Goal: Navigation & Orientation: Find specific page/section

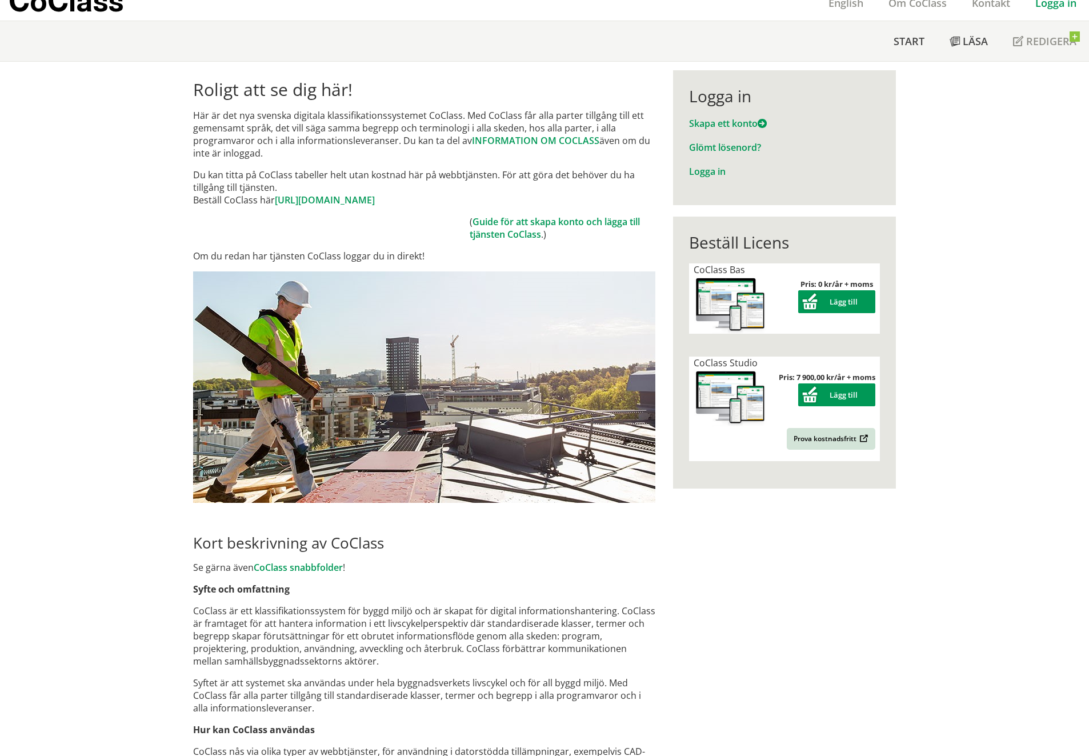
scroll to position [57, 0]
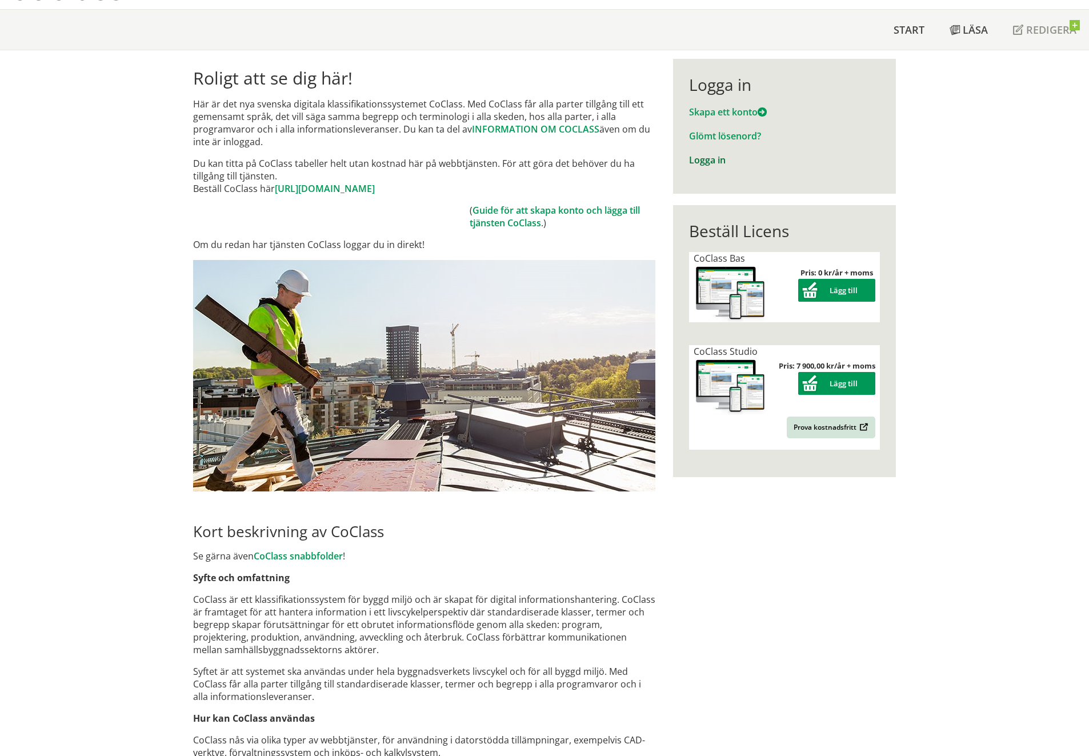
click at [699, 161] on link "Logga in" at bounding box center [707, 160] width 37 height 13
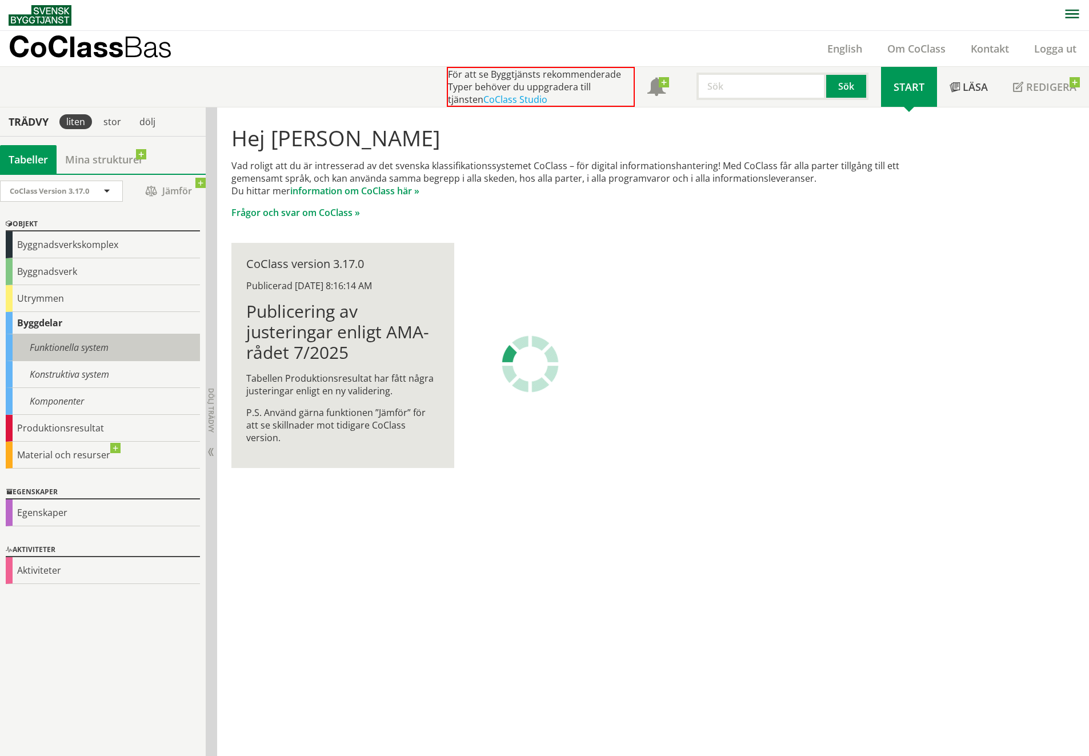
click at [55, 345] on div "Funktionella system" at bounding box center [103, 347] width 194 height 27
click at [70, 344] on div "Funktionella system" at bounding box center [103, 347] width 194 height 27
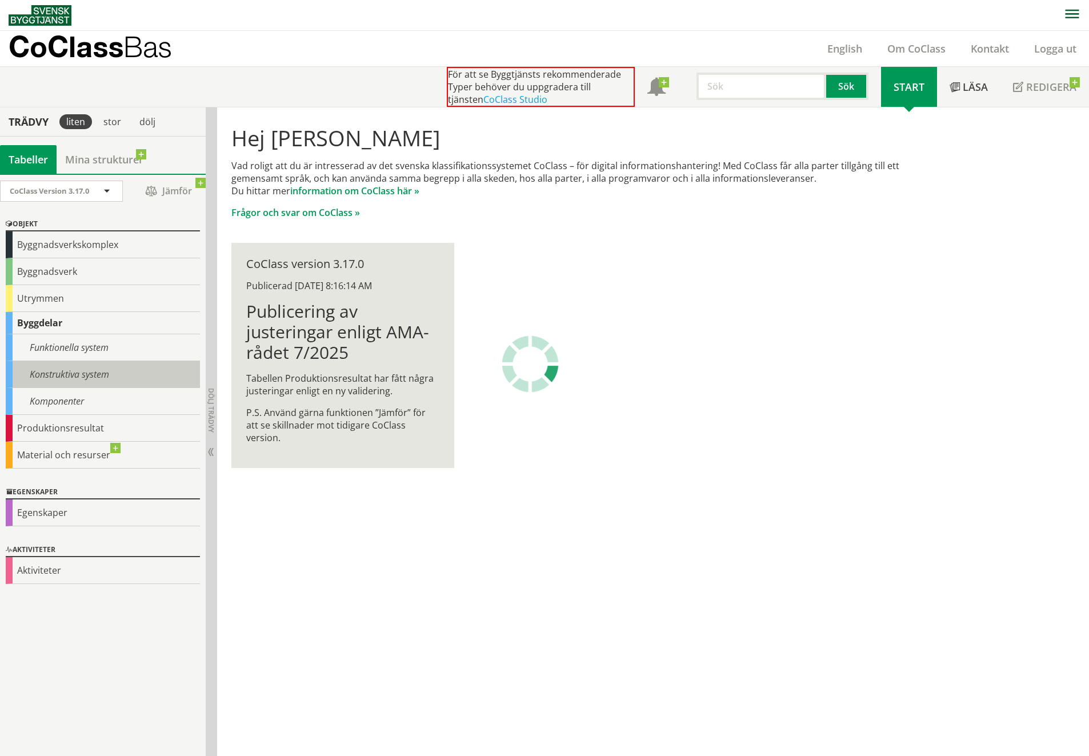
click at [71, 381] on div "Konstruktiva system" at bounding box center [103, 374] width 194 height 27
click at [57, 395] on div "Komponenter" at bounding box center [103, 401] width 194 height 27
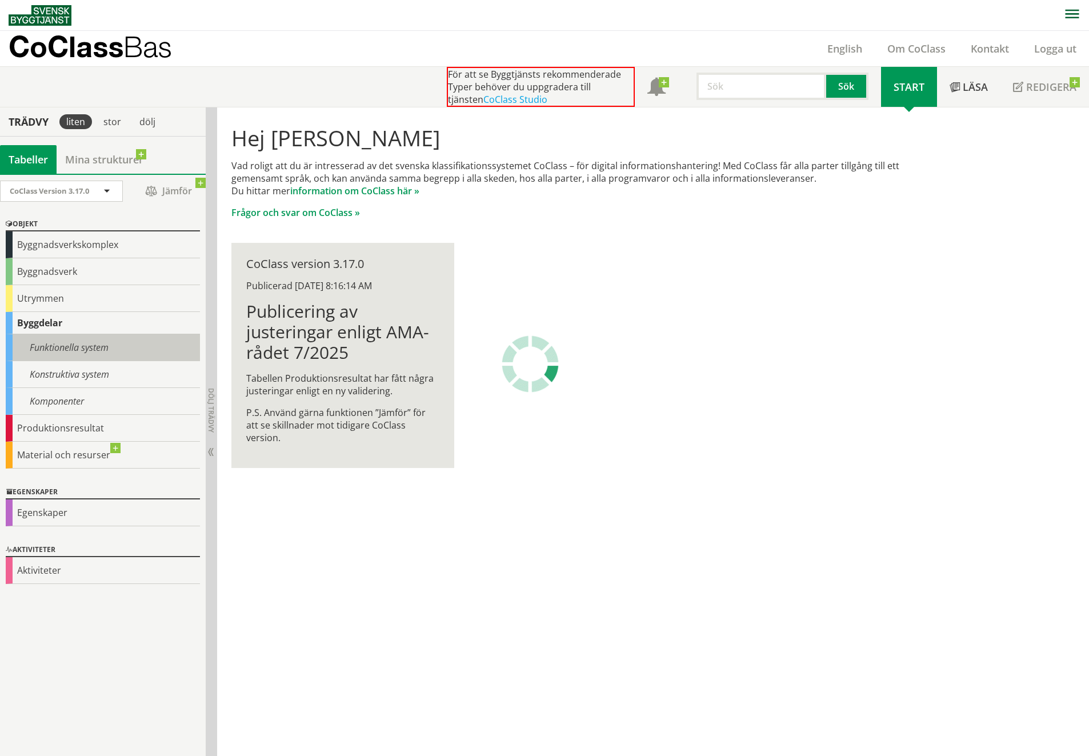
click at [68, 348] on div "Funktionella system" at bounding box center [103, 347] width 194 height 27
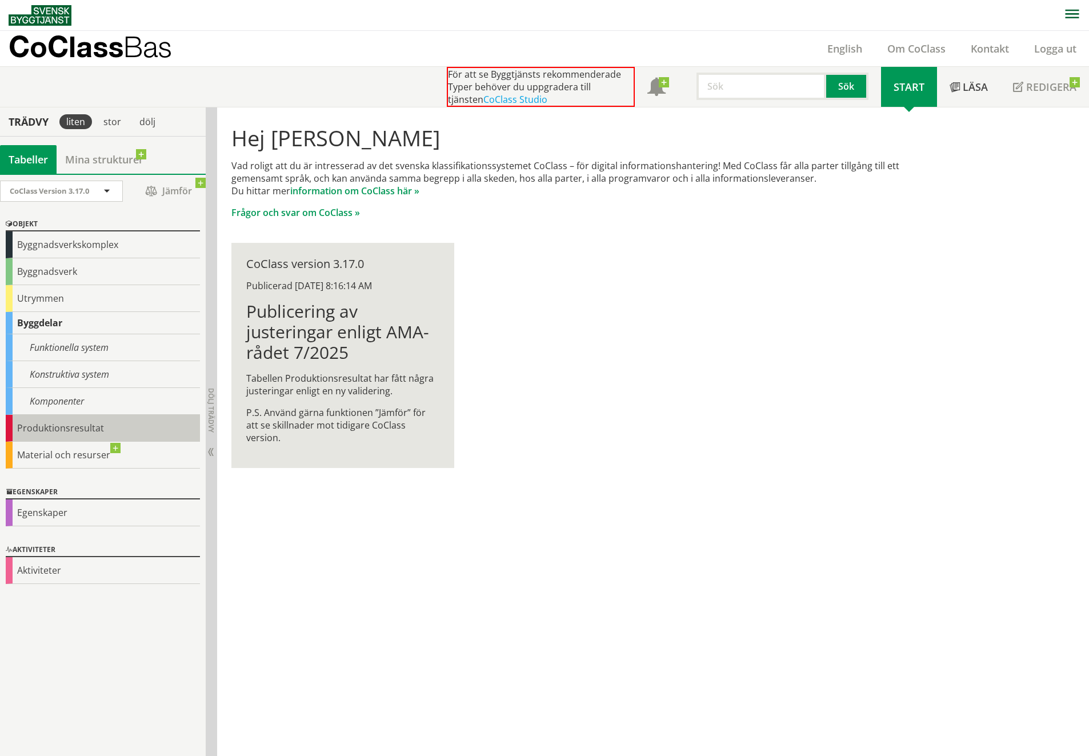
click at [67, 421] on div "Produktionsresultat" at bounding box center [103, 428] width 194 height 27
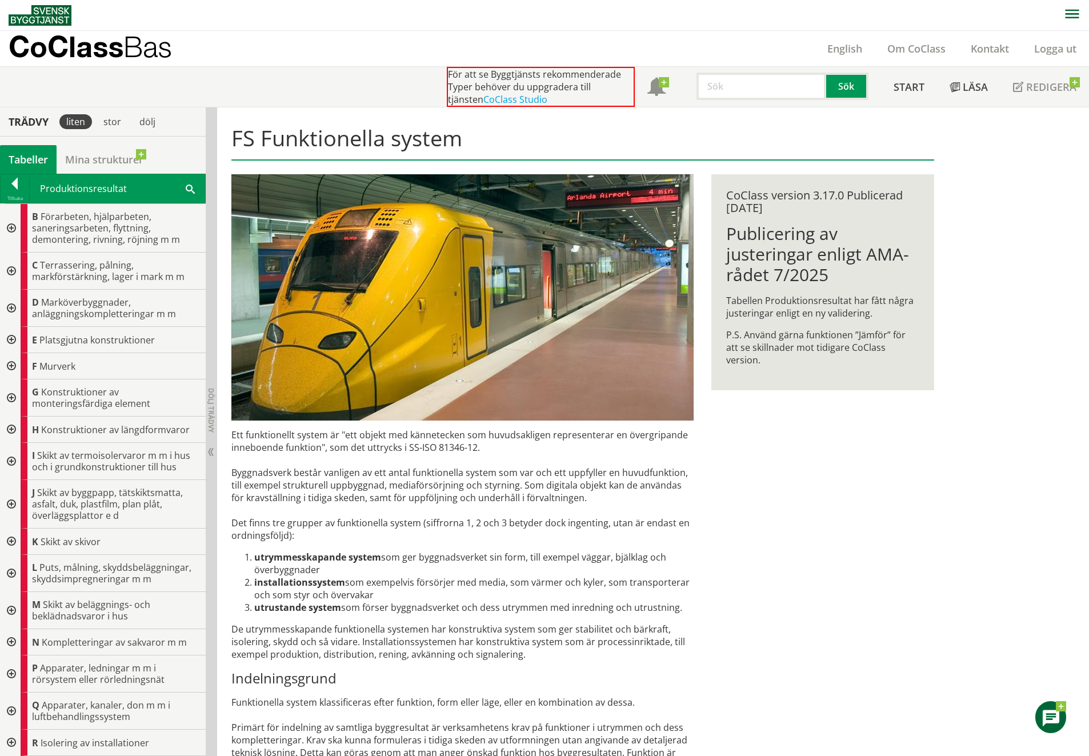
click at [14, 185] on div at bounding box center [15, 186] width 29 height 16
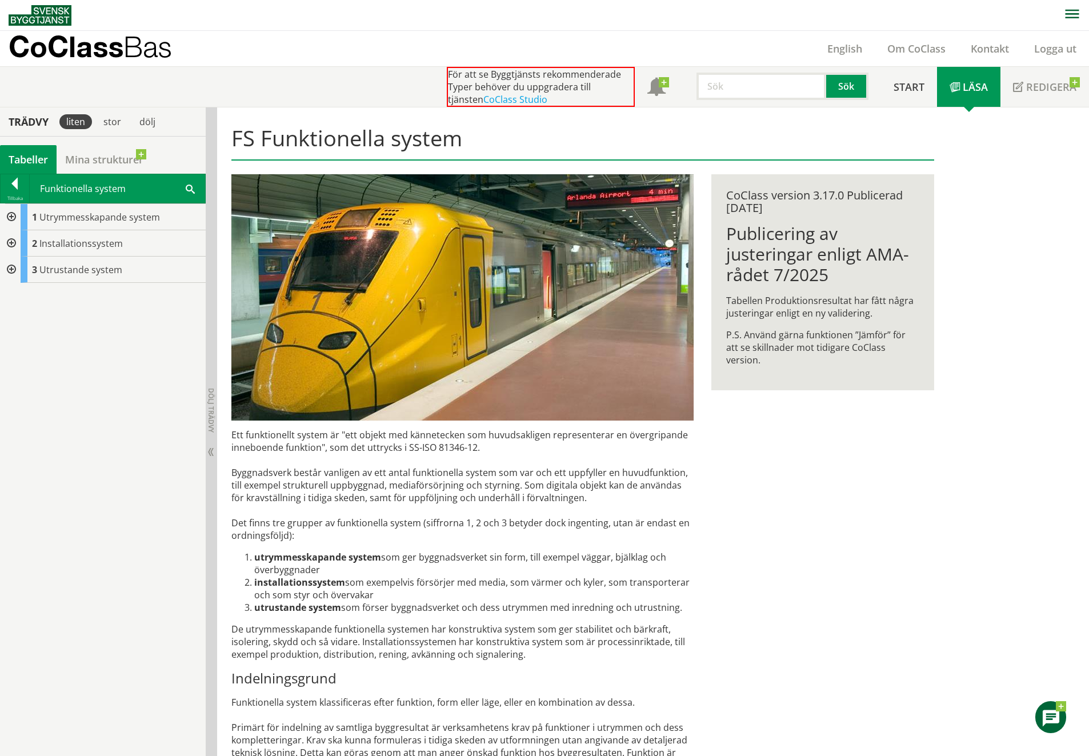
click at [19, 182] on div at bounding box center [15, 186] width 29 height 16
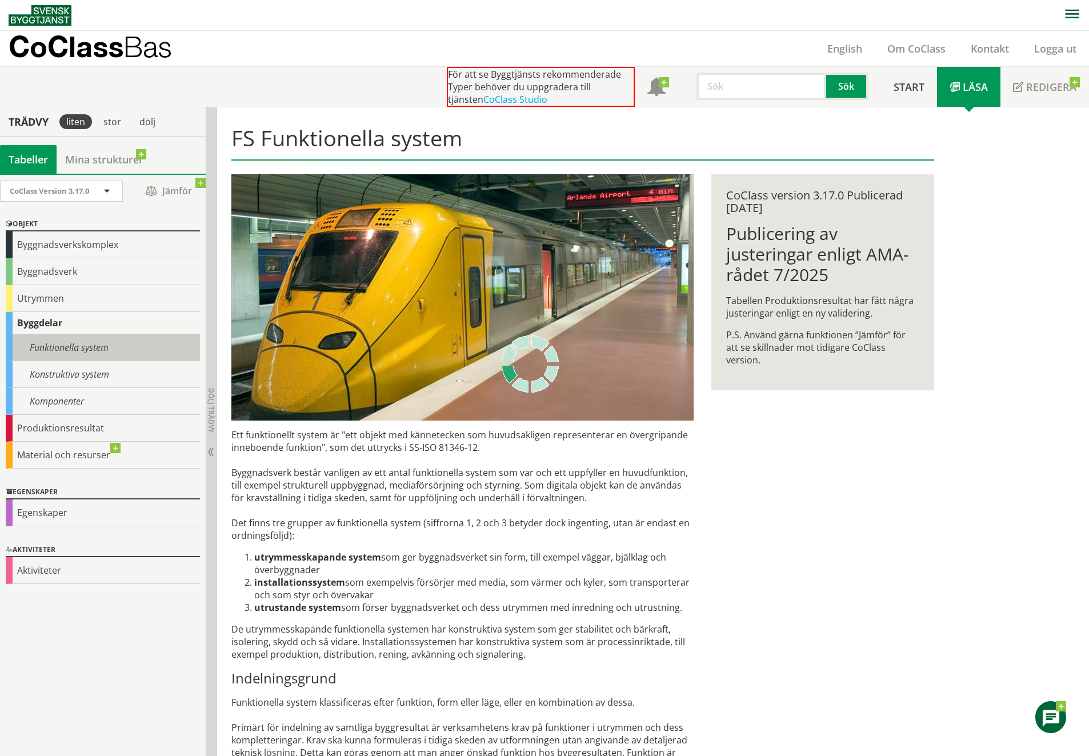
click at [91, 346] on div "Funktionella system" at bounding box center [103, 347] width 194 height 27
click at [46, 317] on div "Byggdelar" at bounding box center [103, 323] width 194 height 22
click at [53, 354] on div "Funktionella system" at bounding box center [103, 347] width 194 height 27
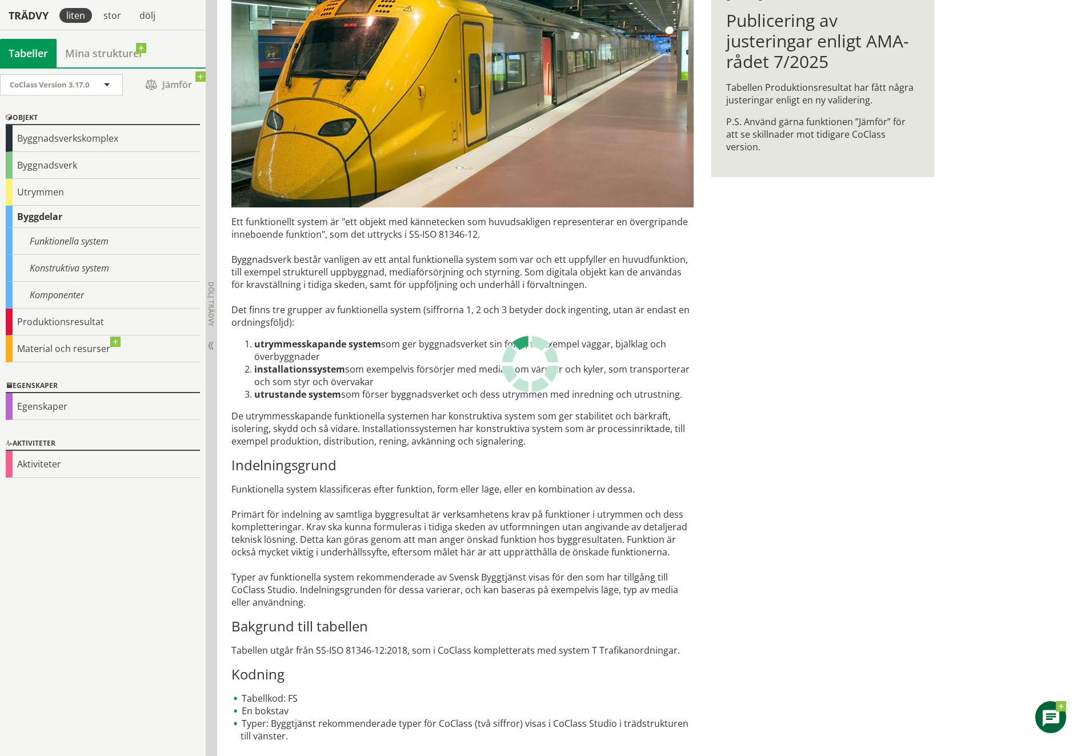
scroll to position [214, 0]
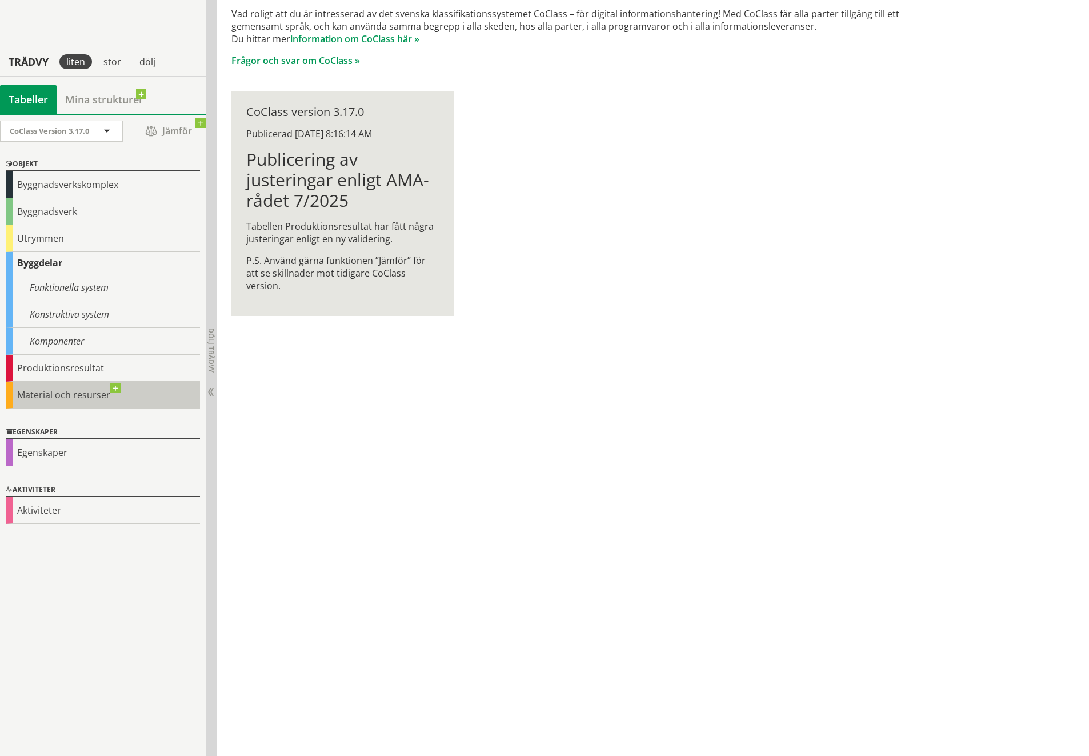
scroll to position [138, 0]
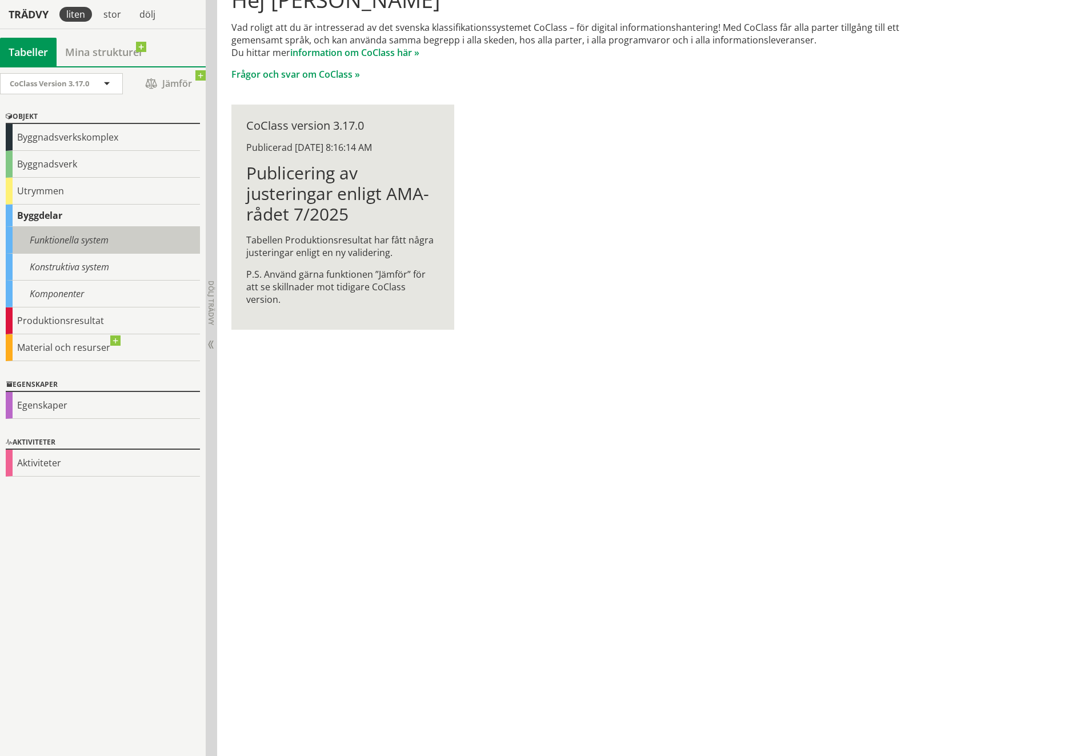
click at [82, 248] on div "Funktionella system" at bounding box center [103, 240] width 194 height 27
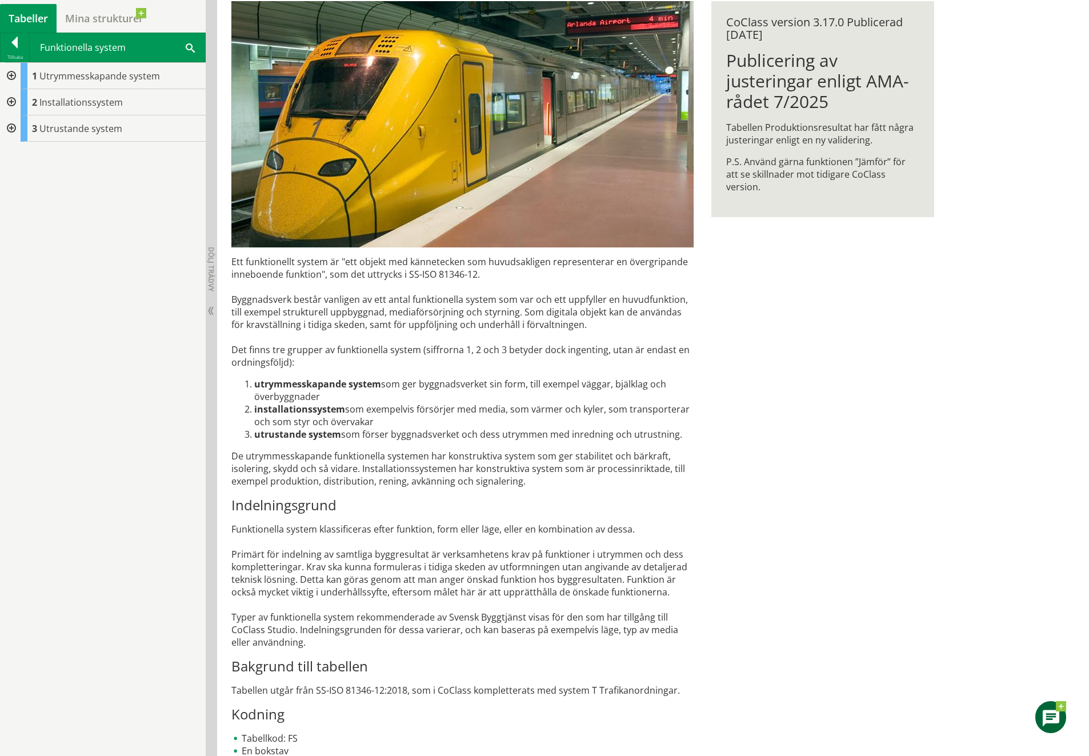
scroll to position [214, 0]
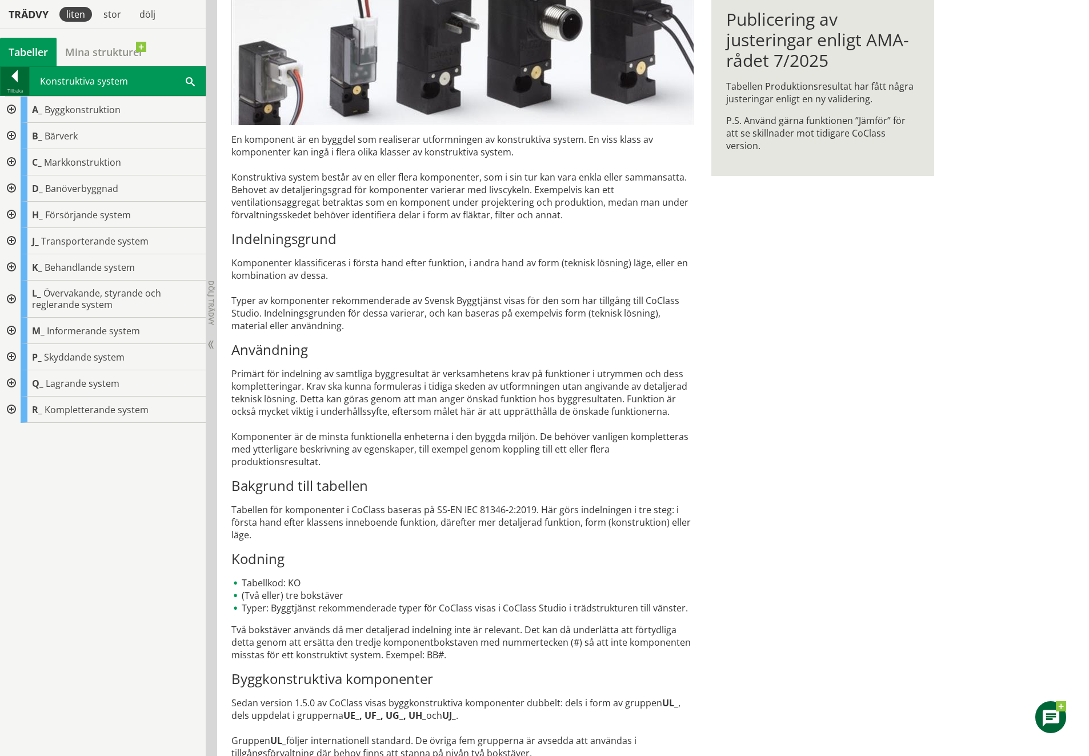
click at [17, 80] on div at bounding box center [15, 78] width 29 height 16
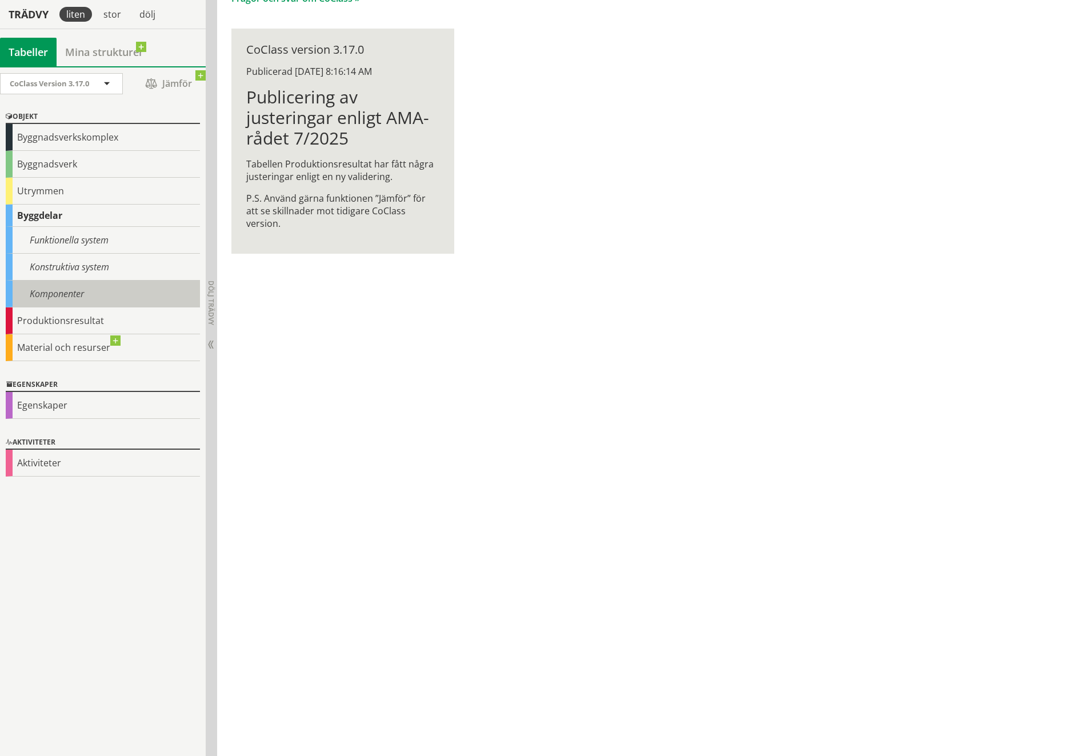
click at [43, 298] on div "Komponenter" at bounding box center [103, 294] width 194 height 27
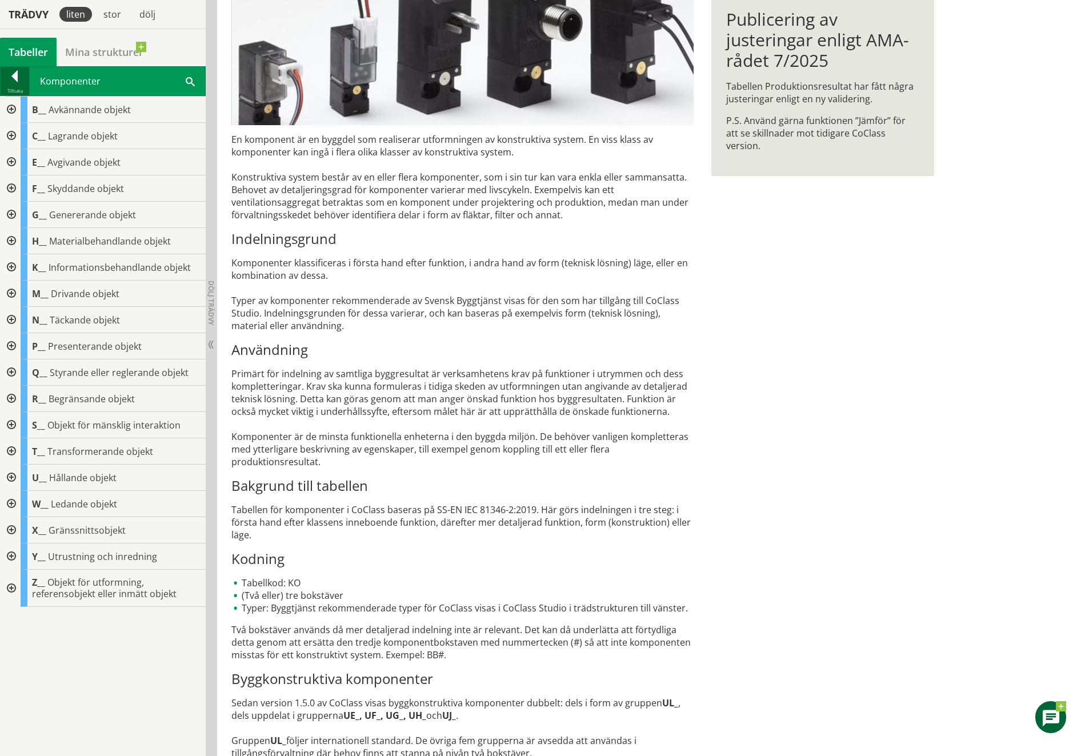
click at [15, 75] on div at bounding box center [15, 78] width 29 height 16
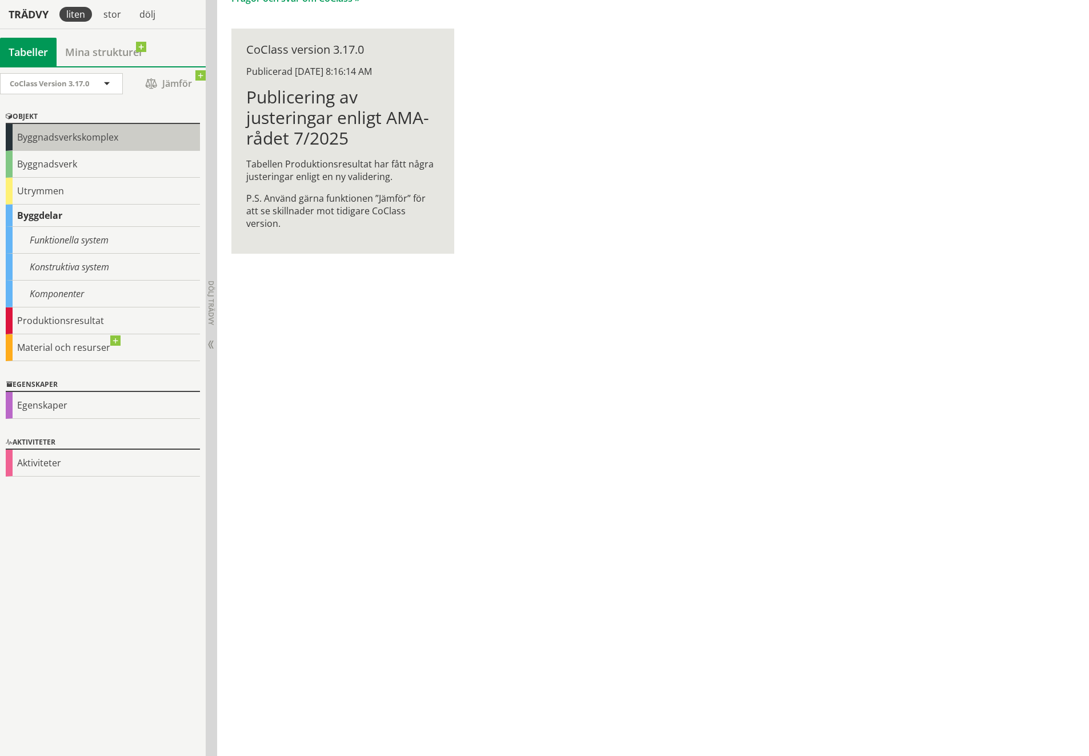
click at [47, 144] on div "Byggnadsverkskomplex" at bounding box center [103, 137] width 194 height 27
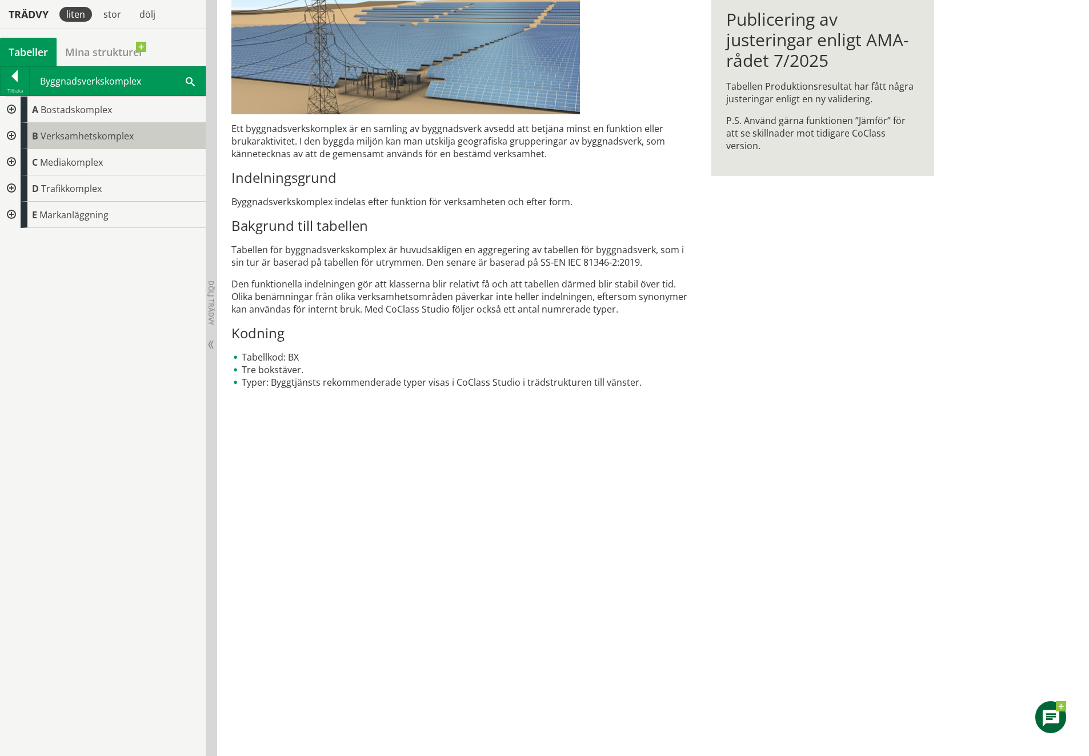
click at [46, 134] on span "Verksamhetskomplex" at bounding box center [87, 136] width 93 height 13
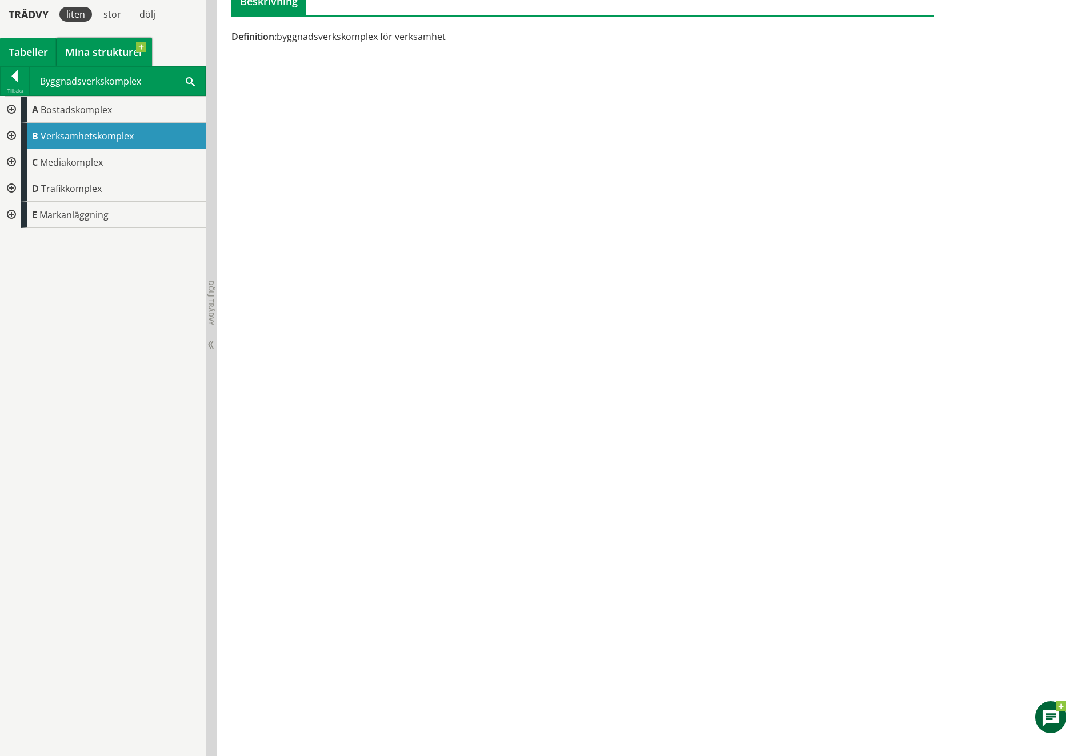
click at [107, 51] on link "Mina strukturer" at bounding box center [104, 52] width 95 height 29
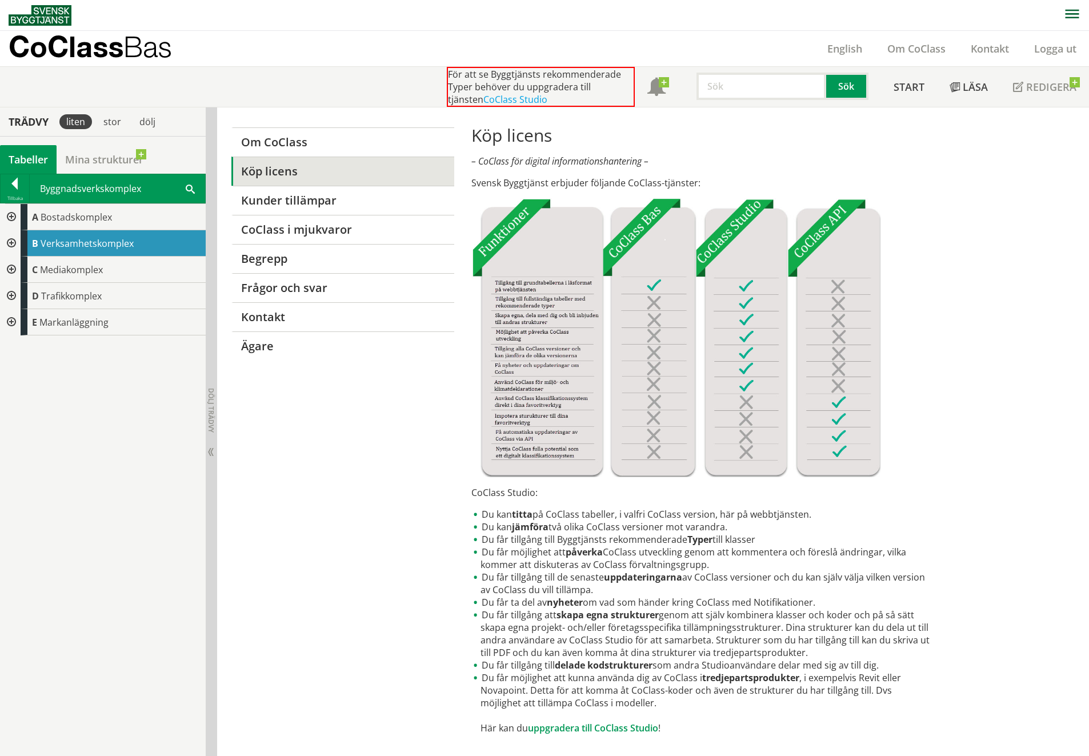
click at [37, 161] on div "Tabeller" at bounding box center [28, 159] width 57 height 29
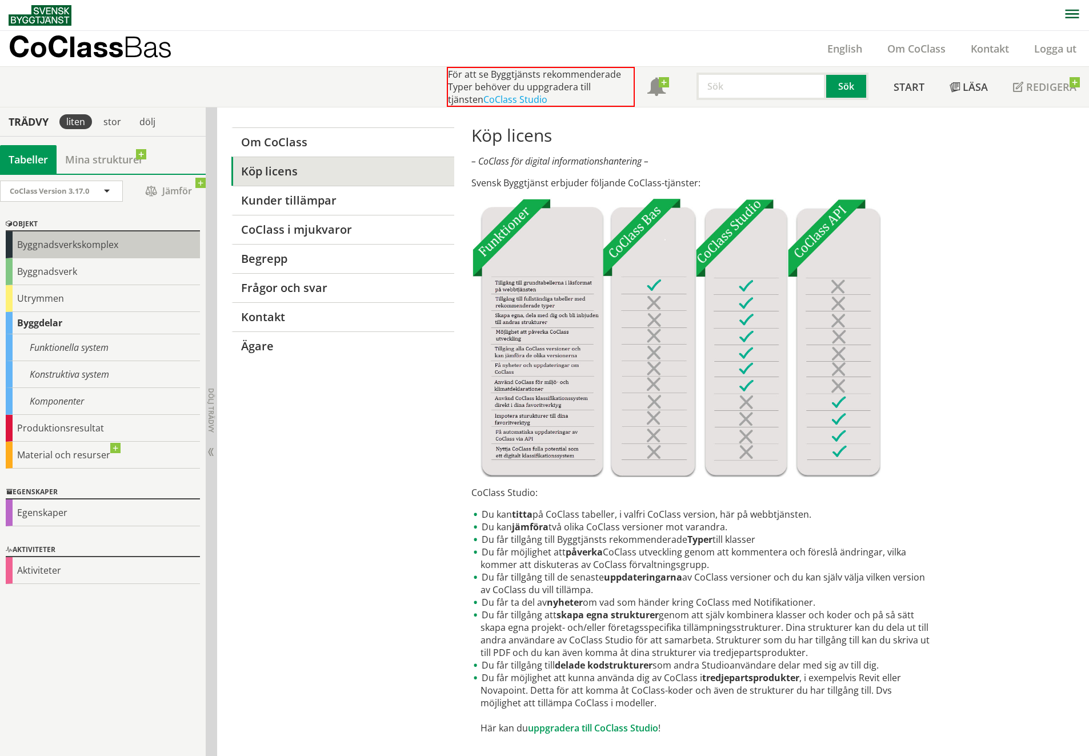
click at [46, 242] on div "Byggnadsverkskomplex" at bounding box center [103, 244] width 194 height 27
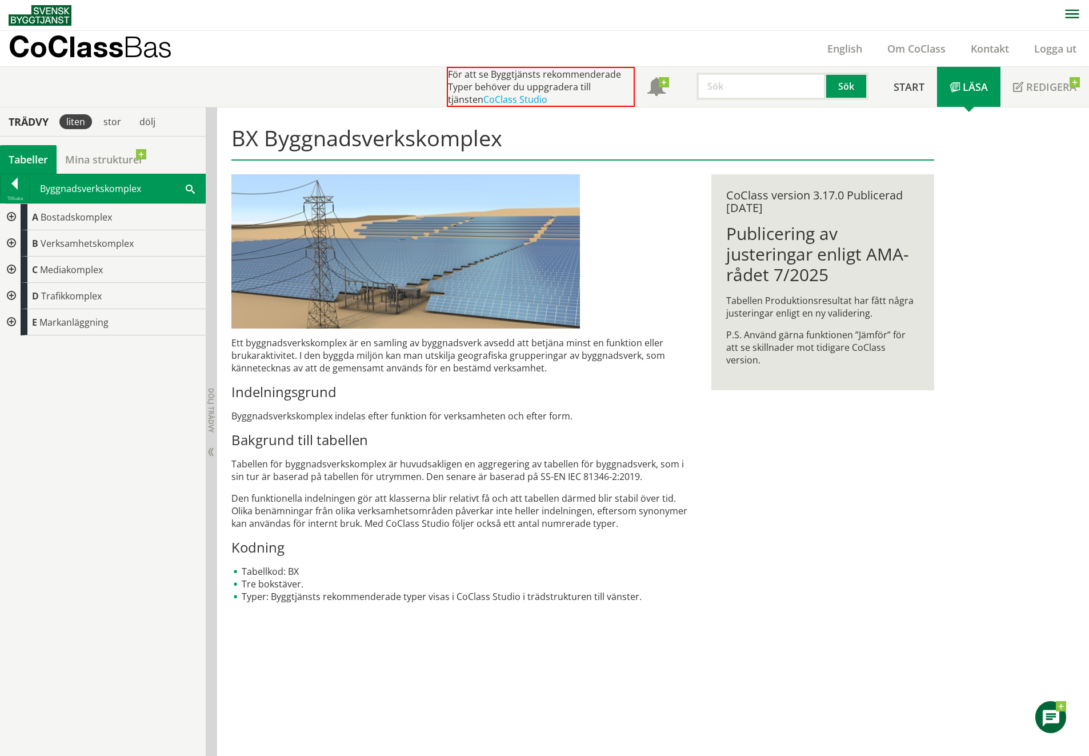
click at [59, 15] on img at bounding box center [40, 15] width 63 height 21
